Goal: Navigation & Orientation: Find specific page/section

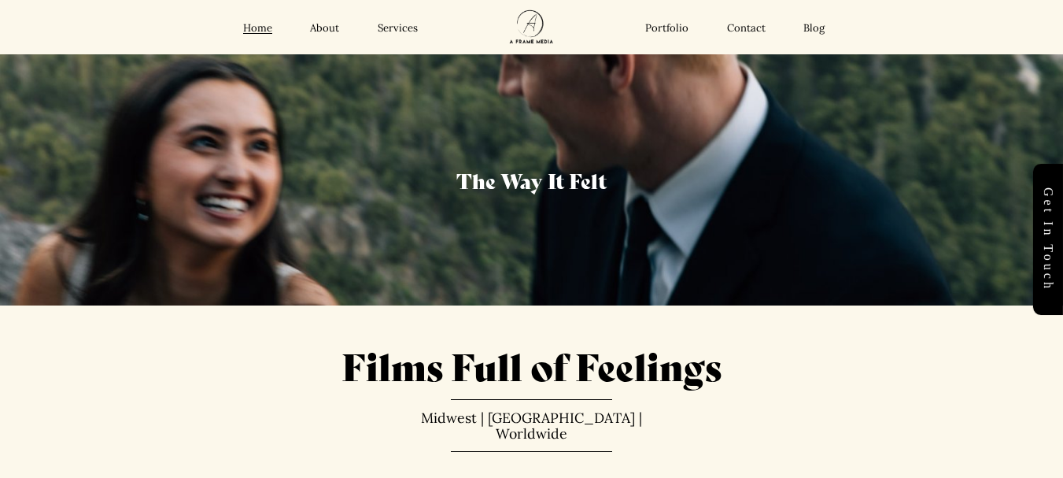
click at [405, 27] on link "Services" at bounding box center [398, 27] width 40 height 13
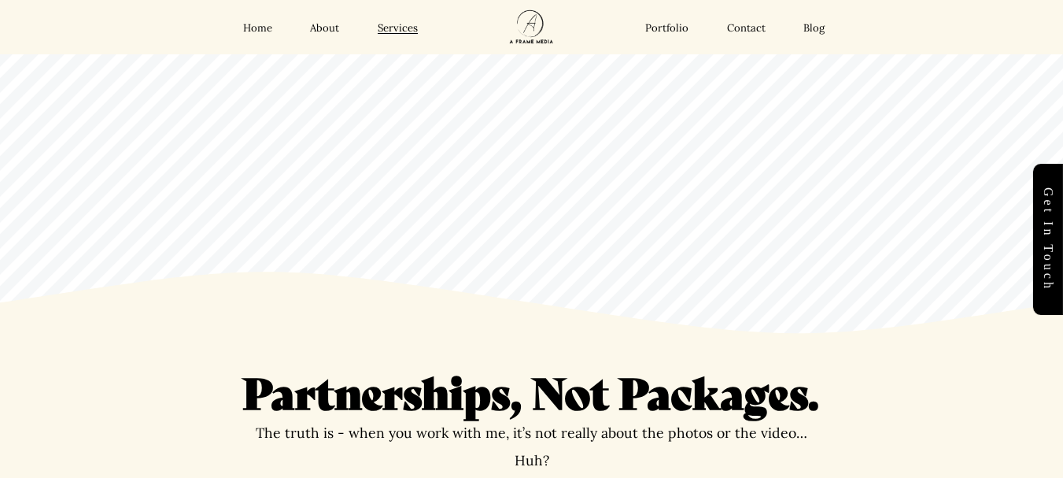
click at [668, 23] on link "Portfolio" at bounding box center [666, 27] width 43 height 13
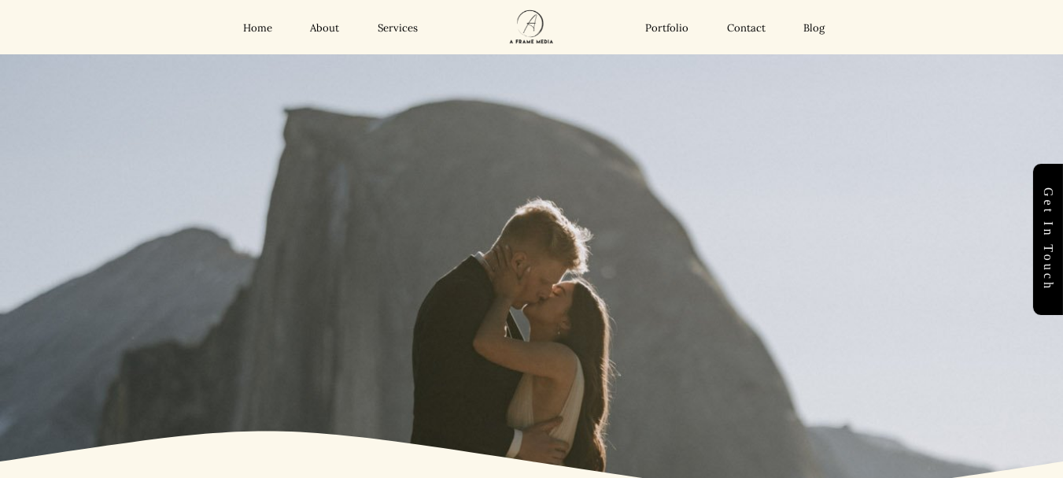
click at [324, 184] on div at bounding box center [531, 241] width 1063 height 235
